Goal: Task Accomplishment & Management: Use online tool/utility

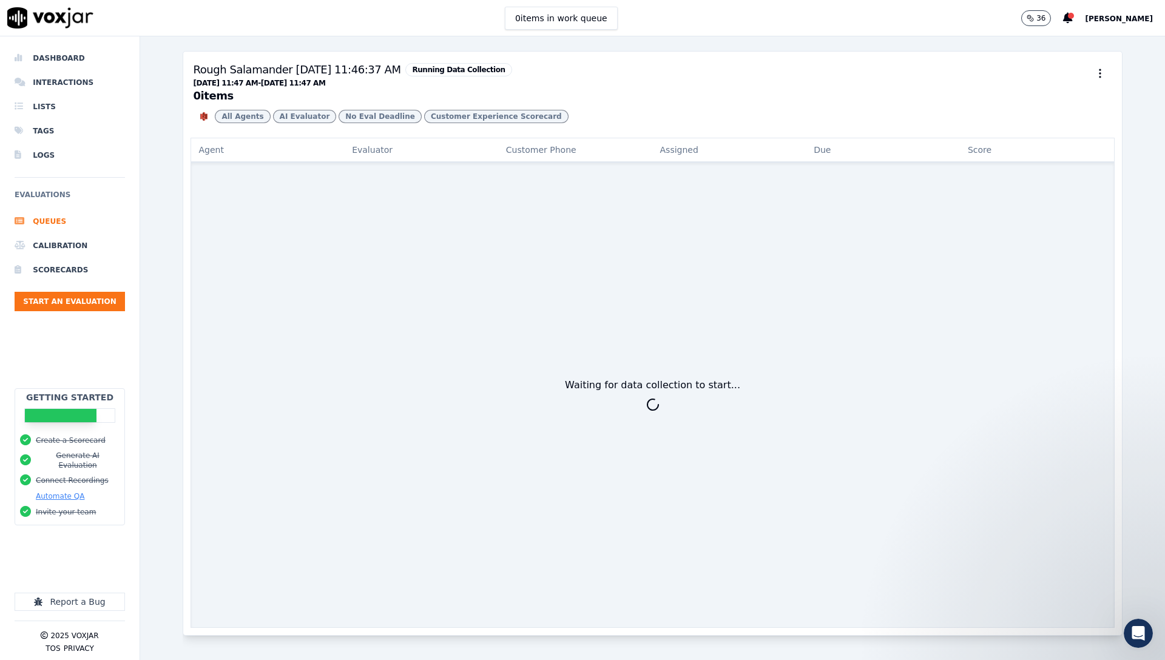
scroll to position [771, 0]
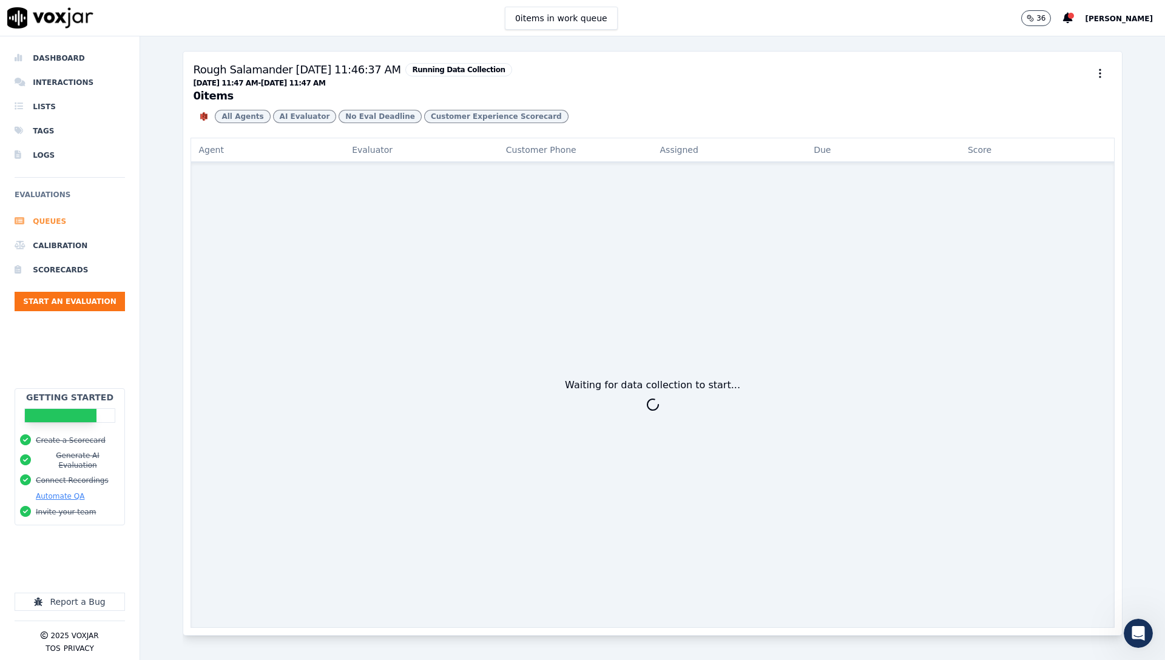
click at [41, 216] on li "Queues" at bounding box center [70, 221] width 110 height 24
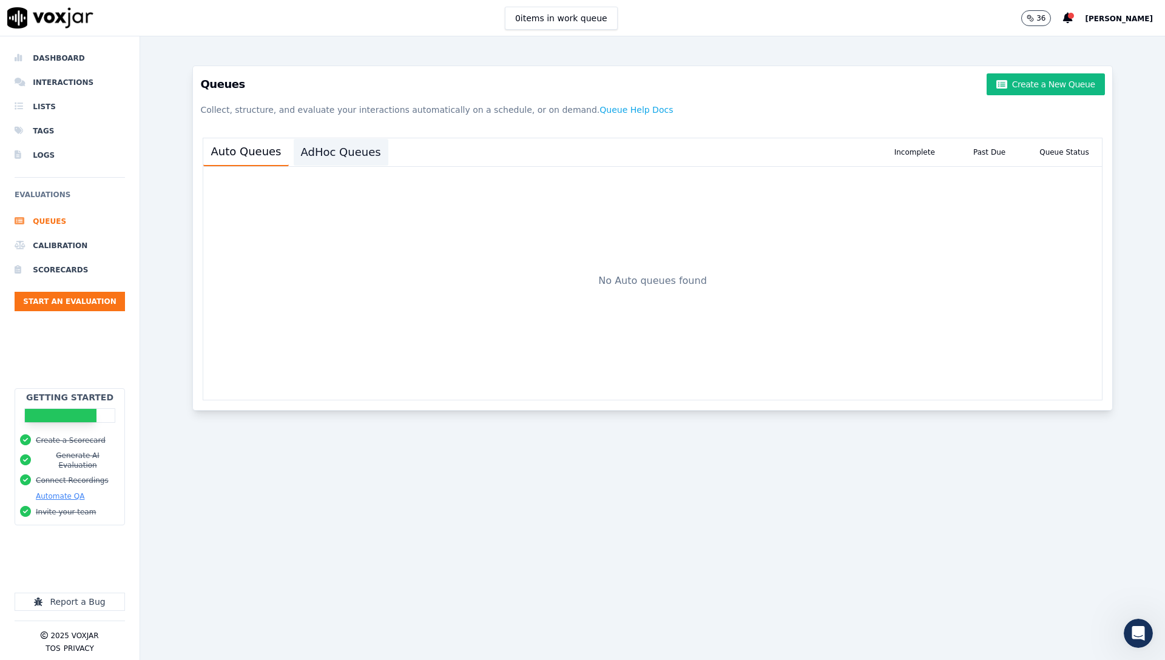
click at [349, 149] on button "AdHoc Queues" at bounding box center [341, 152] width 95 height 27
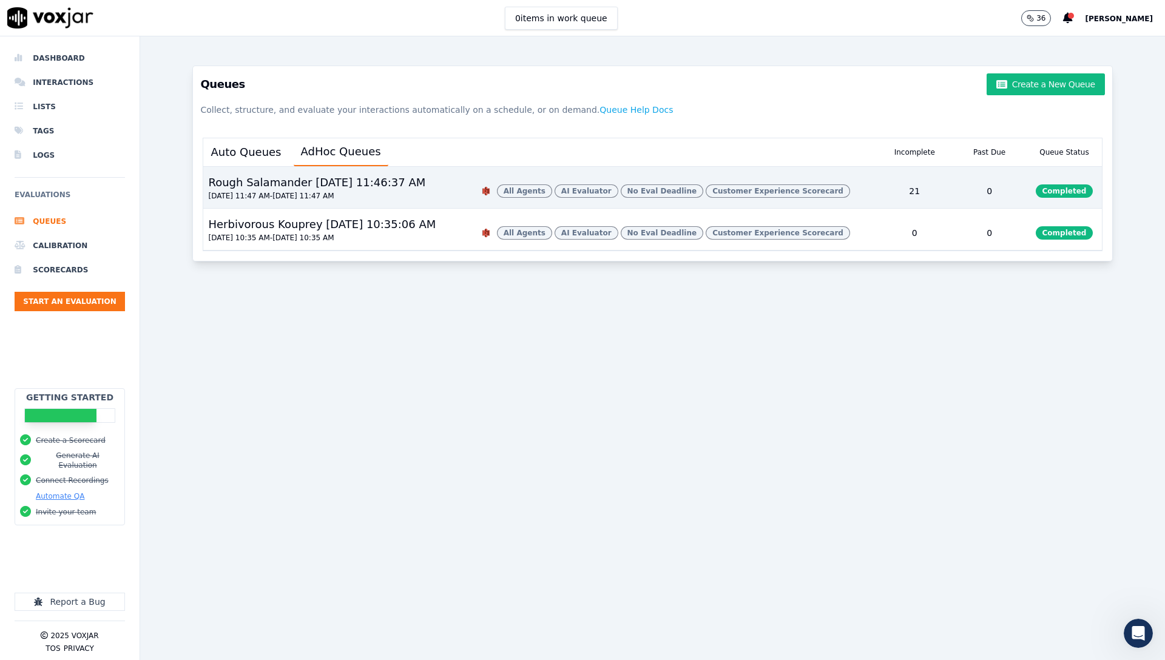
click at [385, 185] on div "Rough Salamander [DATE] 11:46:37 AM" at bounding box center [316, 182] width 227 height 17
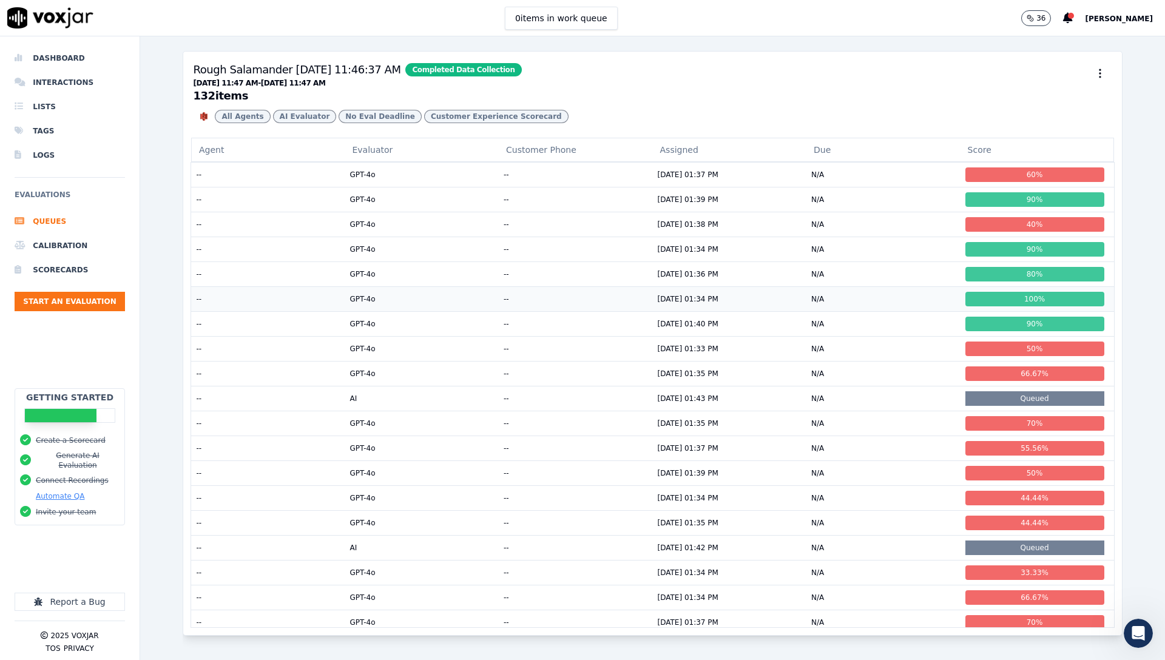
click at [739, 311] on td "[DATE] 01:34 PM" at bounding box center [730, 298] width 154 height 25
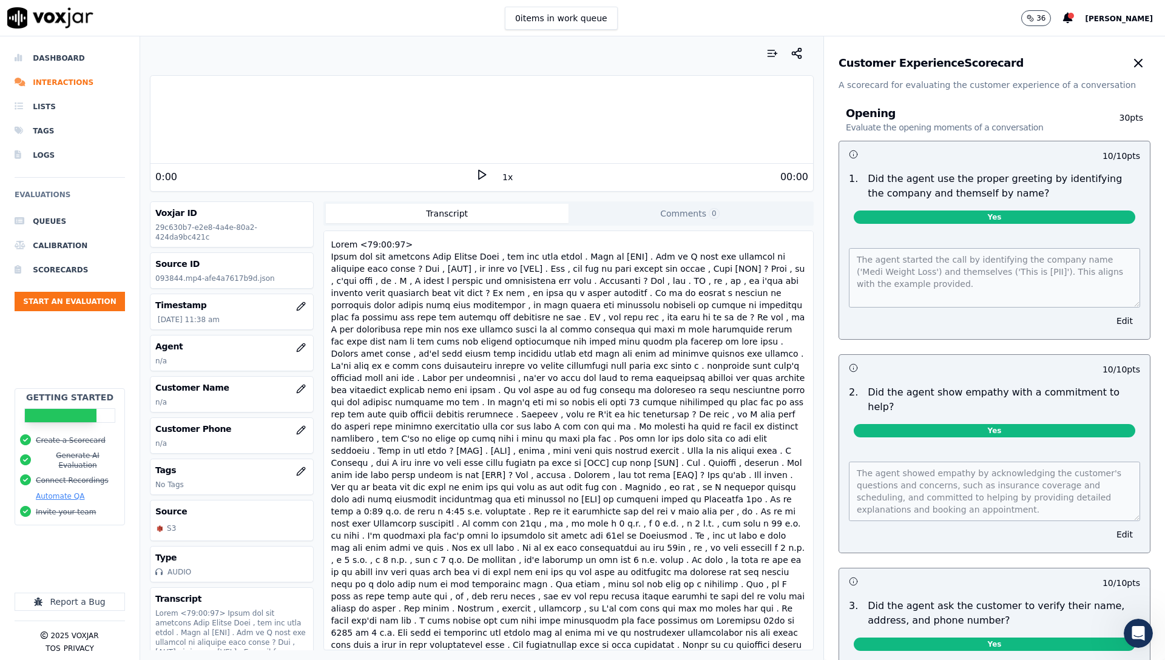
drag, startPoint x: 631, startPoint y: 265, endPoint x: 632, endPoint y: 259, distance: 6.1
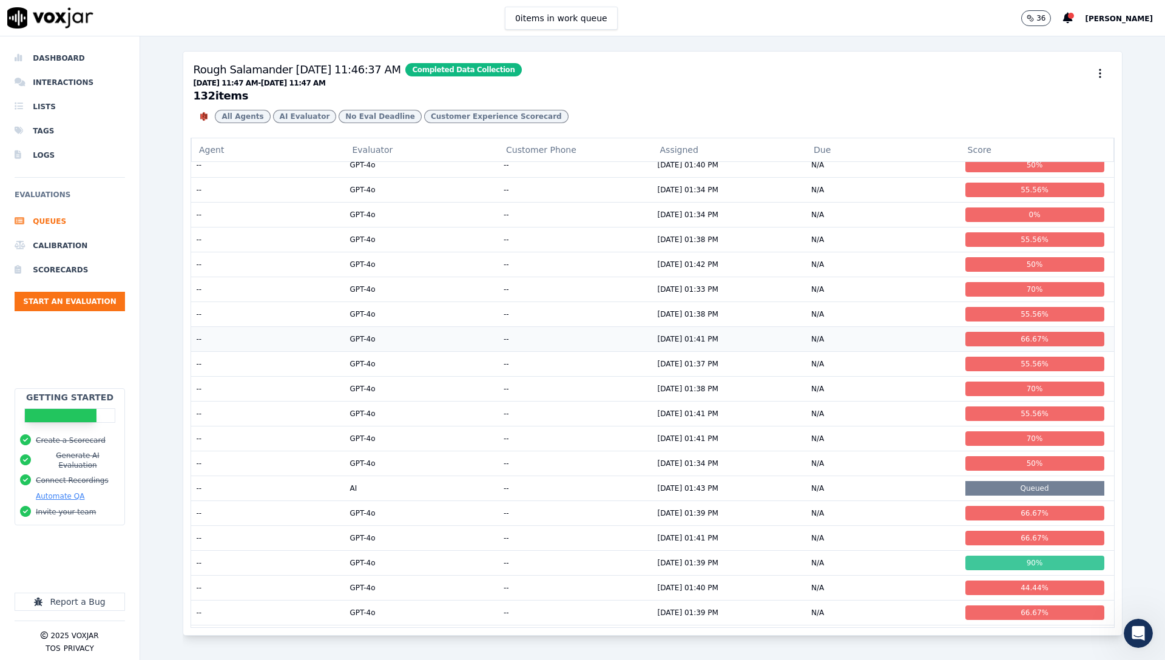
scroll to position [595, 0]
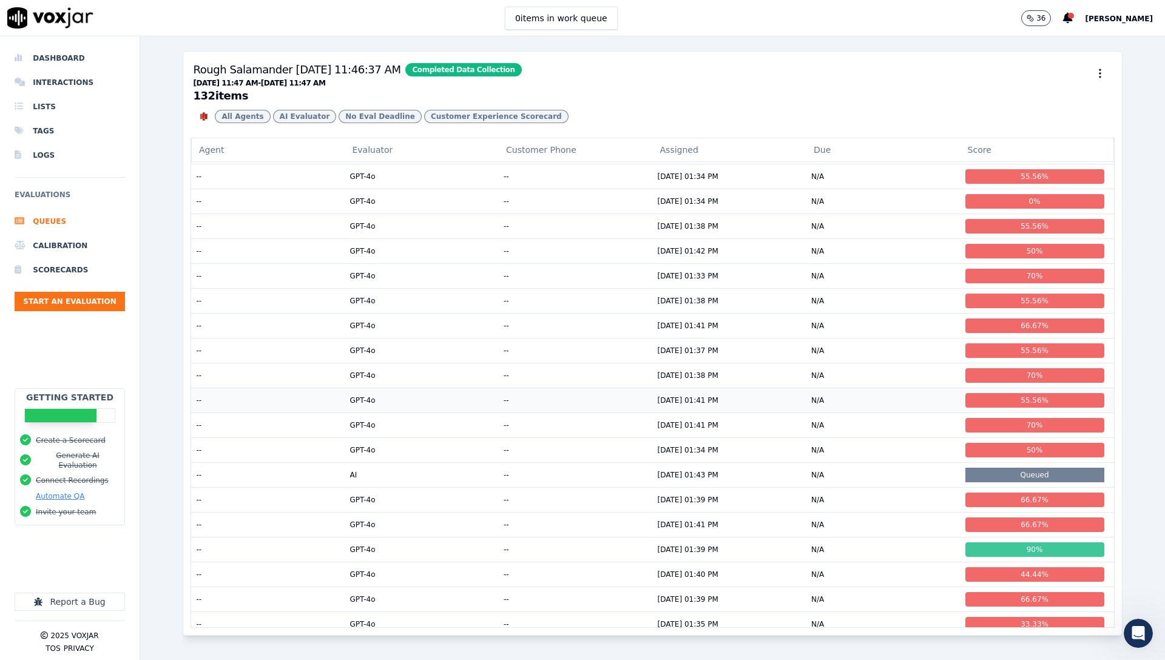
click at [903, 413] on td "N/A" at bounding box center [884, 400] width 154 height 25
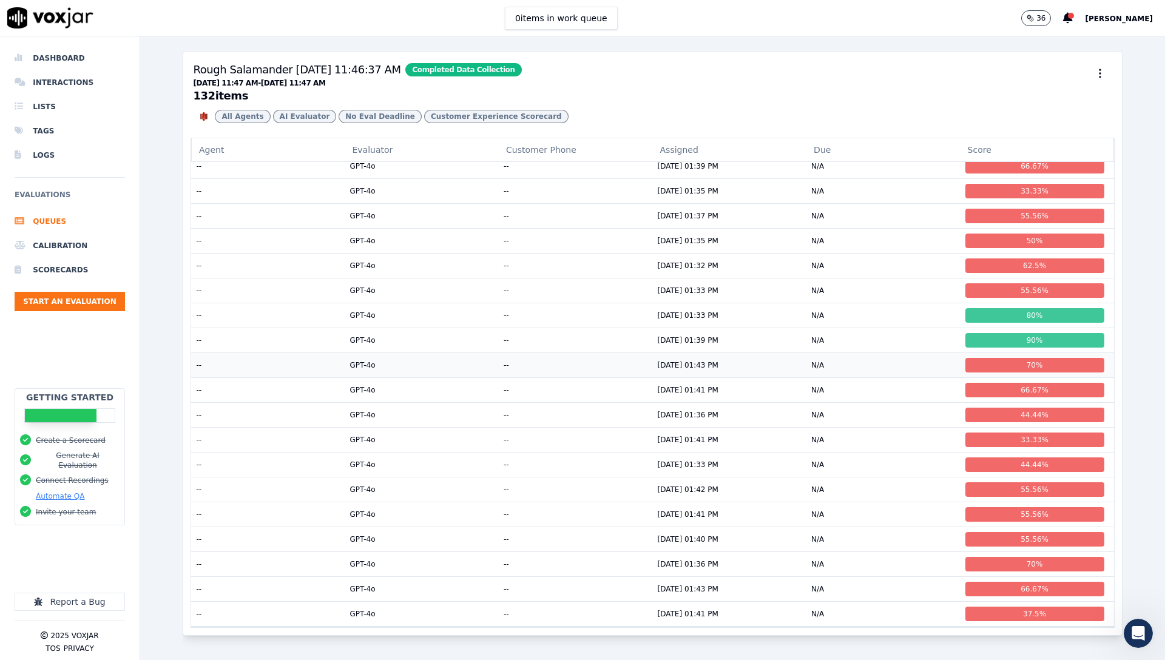
scroll to position [1065, 0]
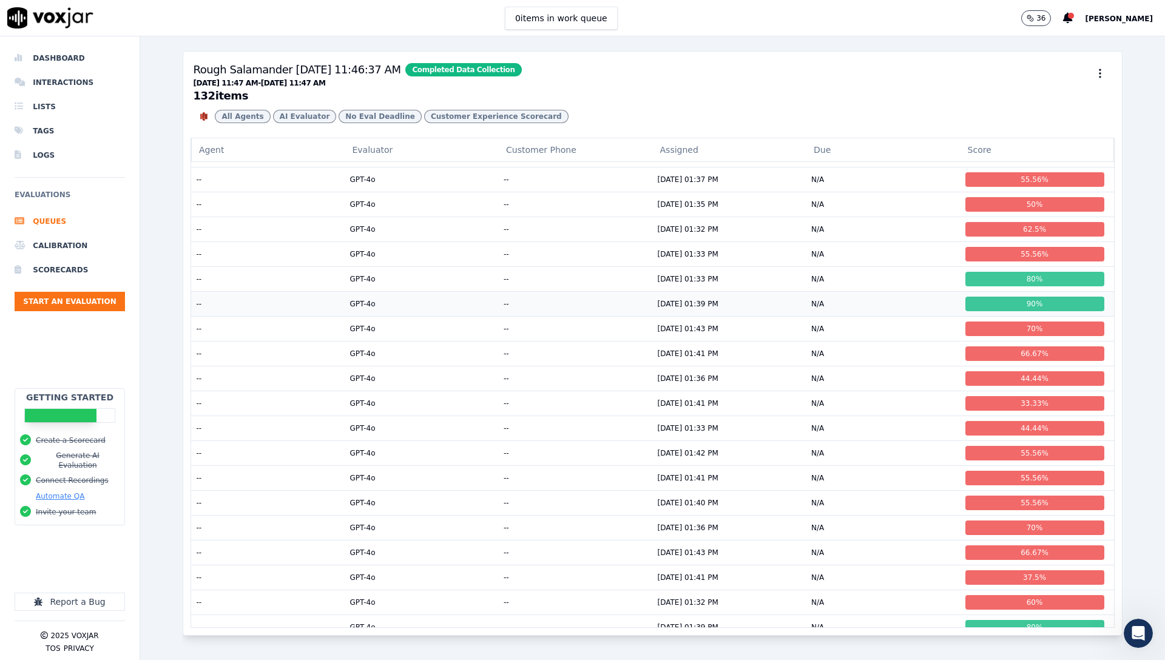
click at [471, 316] on td "GPT-4o" at bounding box center [422, 303] width 154 height 25
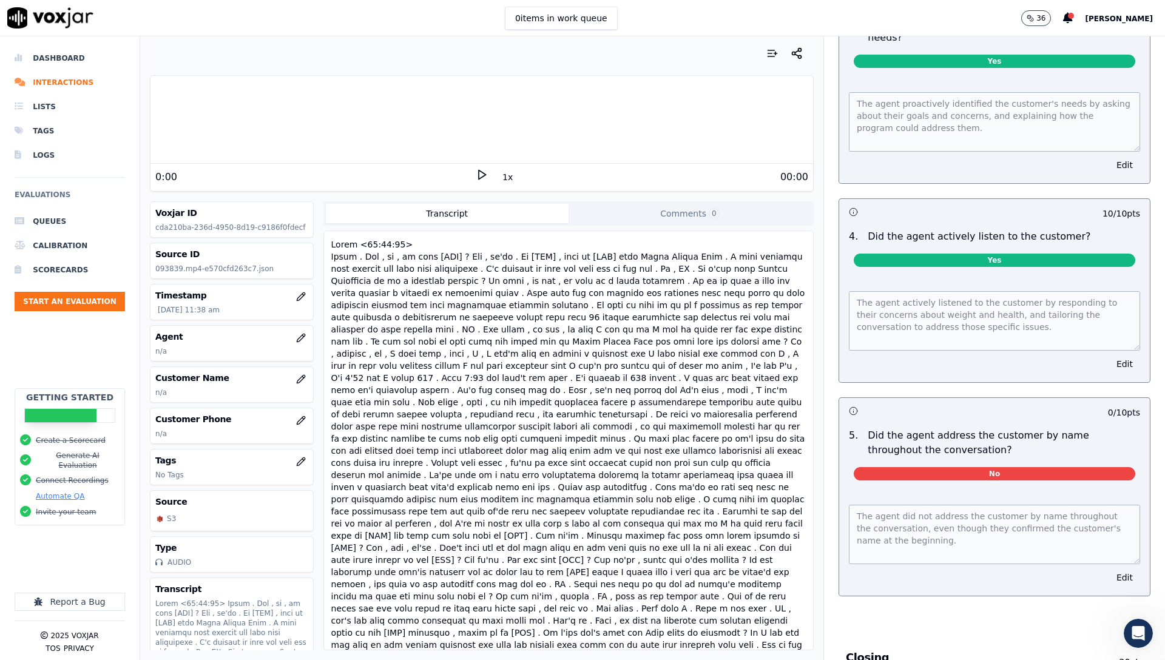
scroll to position [1218, 0]
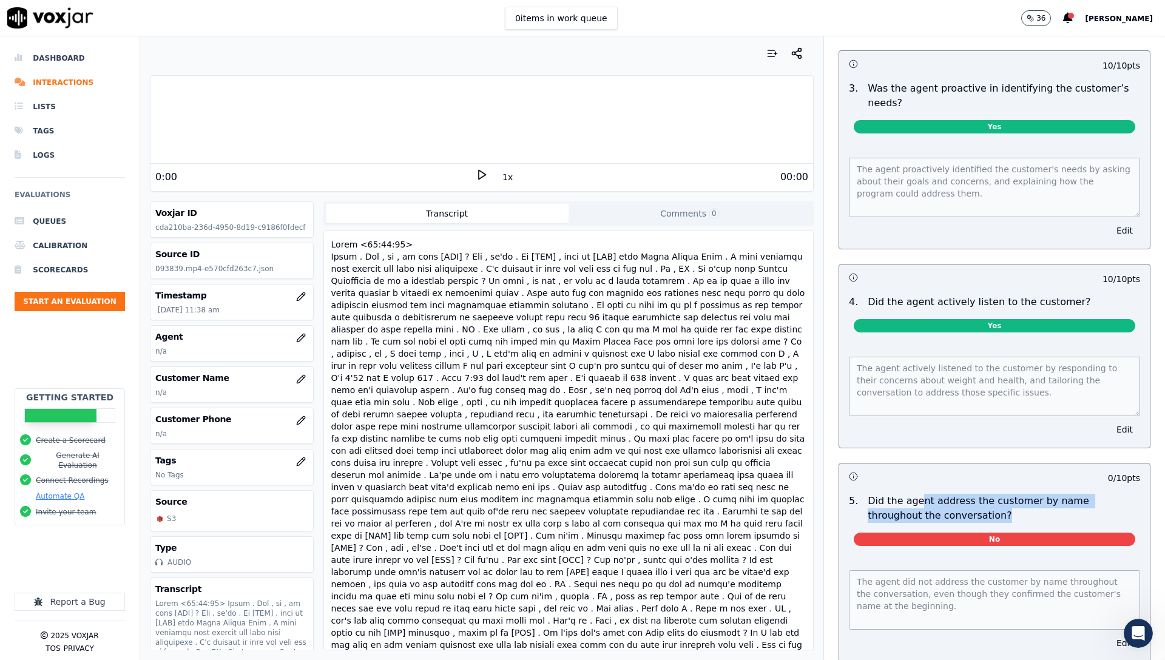
drag, startPoint x: 907, startPoint y: 480, endPoint x: 966, endPoint y: 501, distance: 63.4
click at [966, 501] on p "Did the agent address the customer by name throughout the conversation?" at bounding box center [1004, 508] width 273 height 29
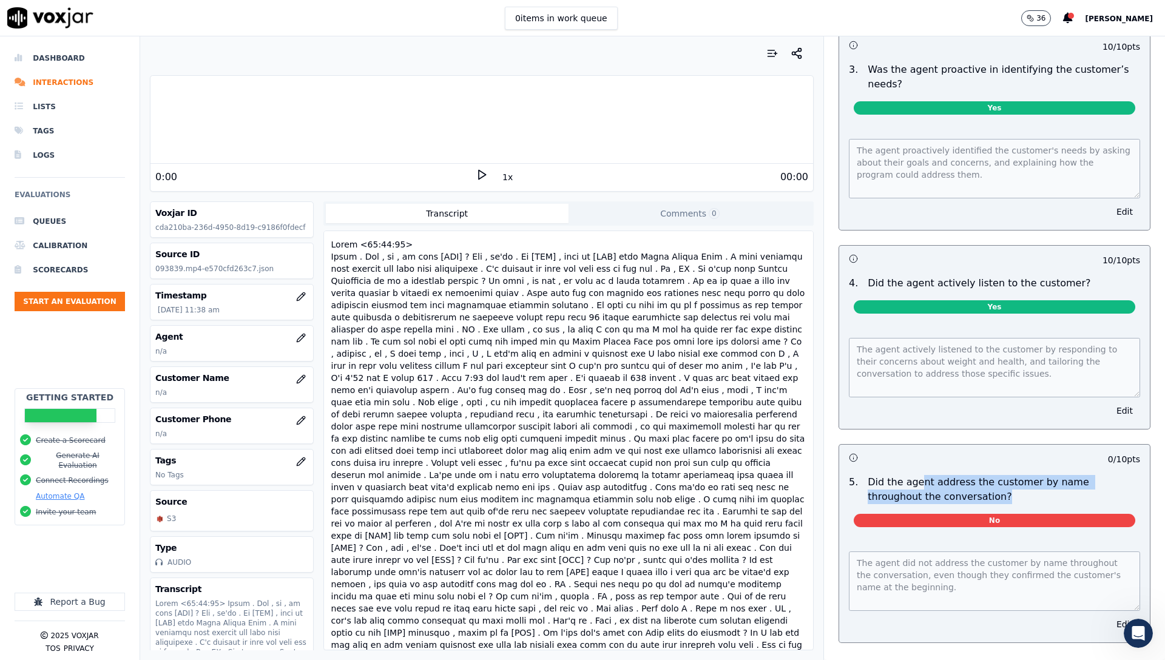
scroll to position [1238, 0]
